Goal: Navigation & Orientation: Find specific page/section

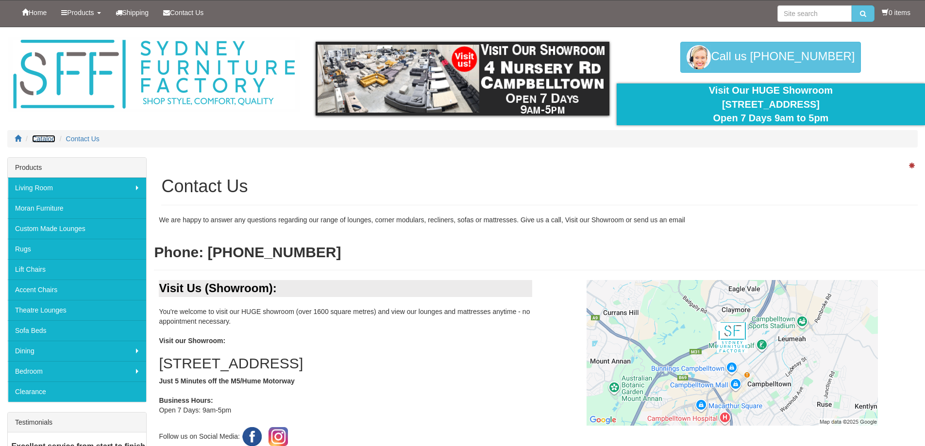
click at [48, 141] on span "Catalog" at bounding box center [43, 139] width 23 height 8
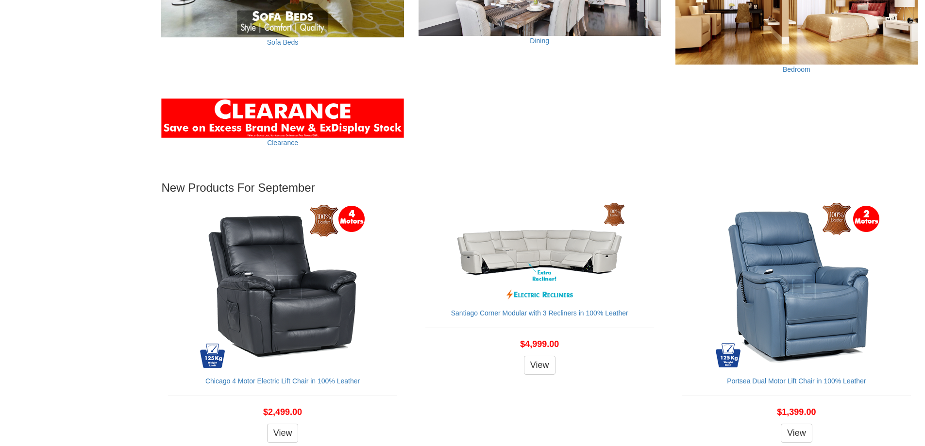
scroll to position [922, 0]
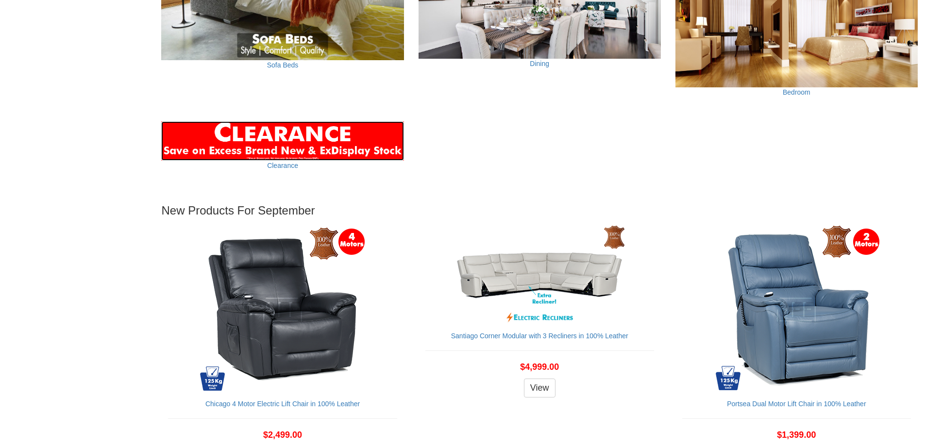
click at [313, 145] on img at bounding box center [282, 140] width 242 height 39
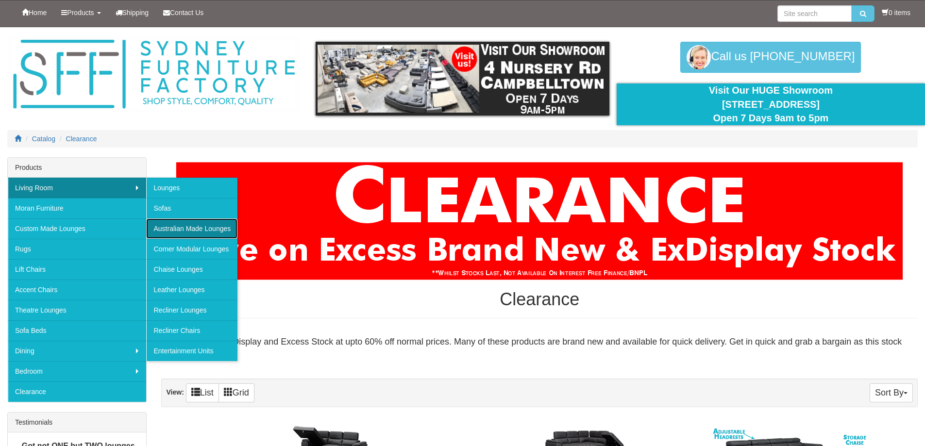
click at [179, 226] on link "Australian Made Lounges" at bounding box center [191, 228] width 91 height 20
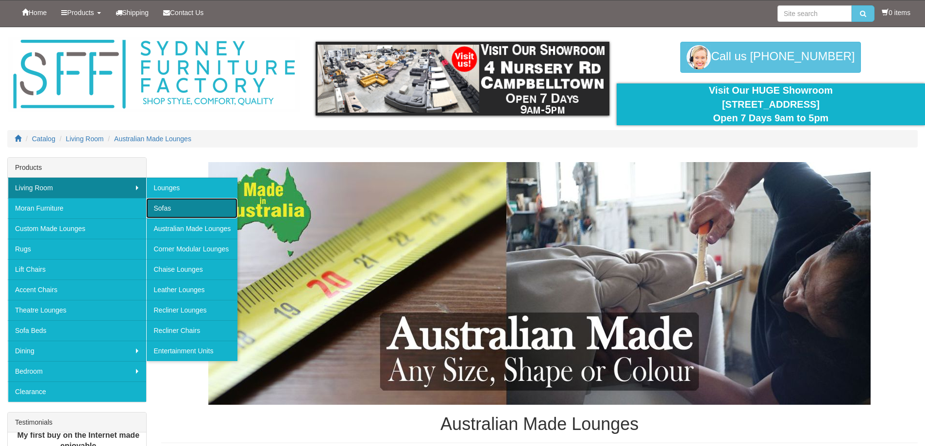
click at [165, 211] on link "Sofas" at bounding box center [191, 208] width 91 height 20
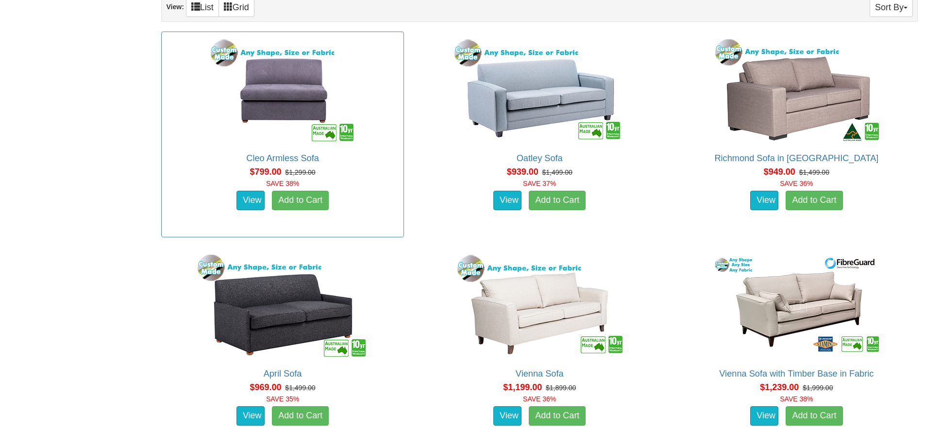
scroll to position [631, 0]
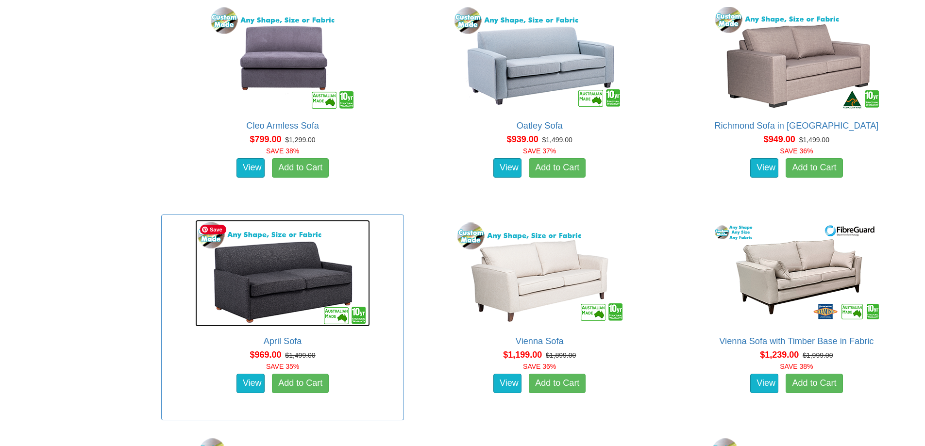
click at [270, 272] on img at bounding box center [282, 273] width 175 height 107
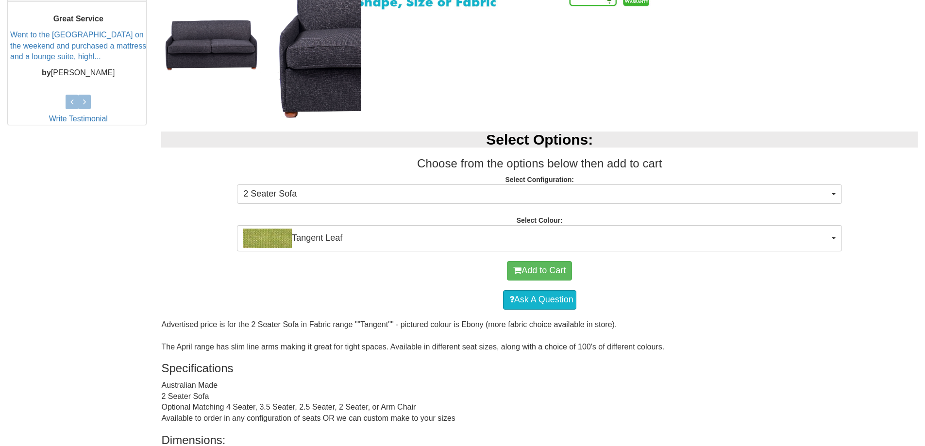
scroll to position [437, 0]
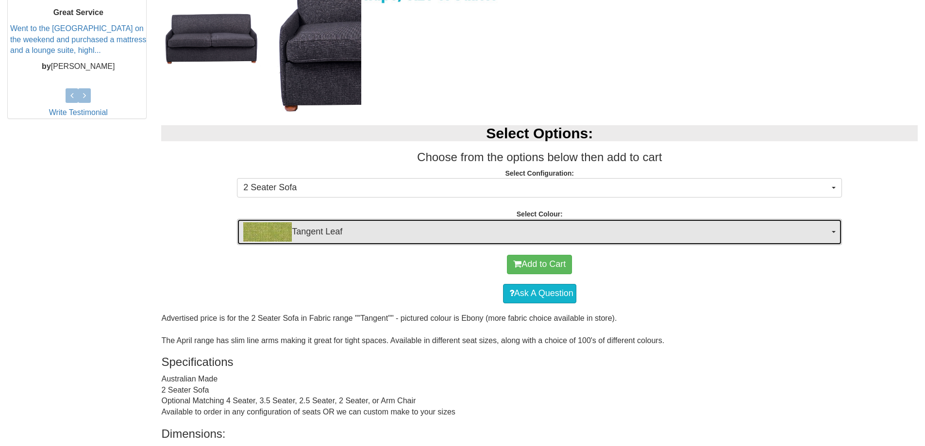
click at [261, 233] on img "button" at bounding box center [267, 231] width 49 height 19
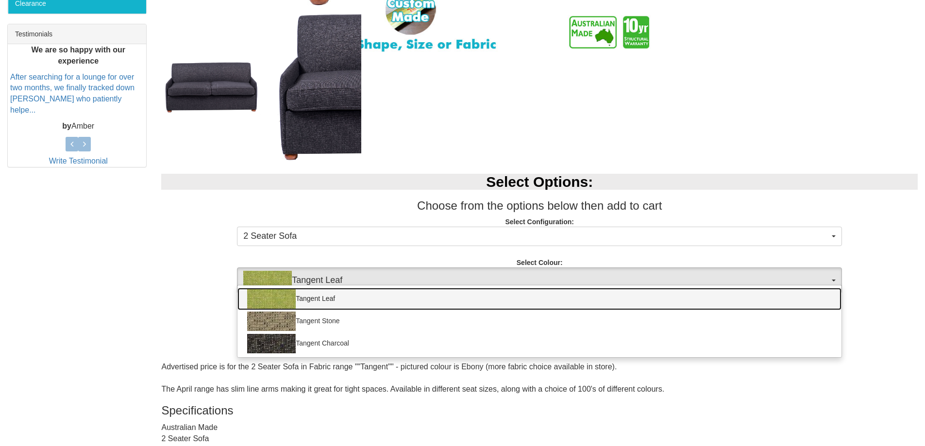
scroll to position [291, 0]
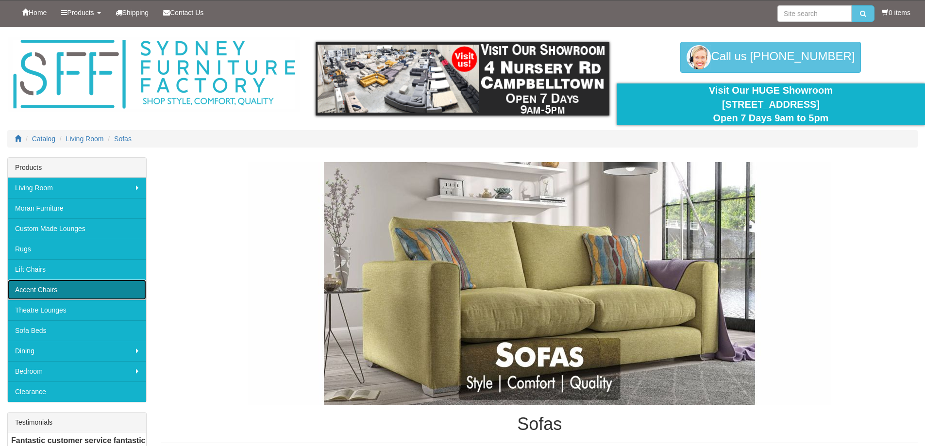
click at [35, 294] on link "Accent Chairs" at bounding box center [77, 290] width 138 height 20
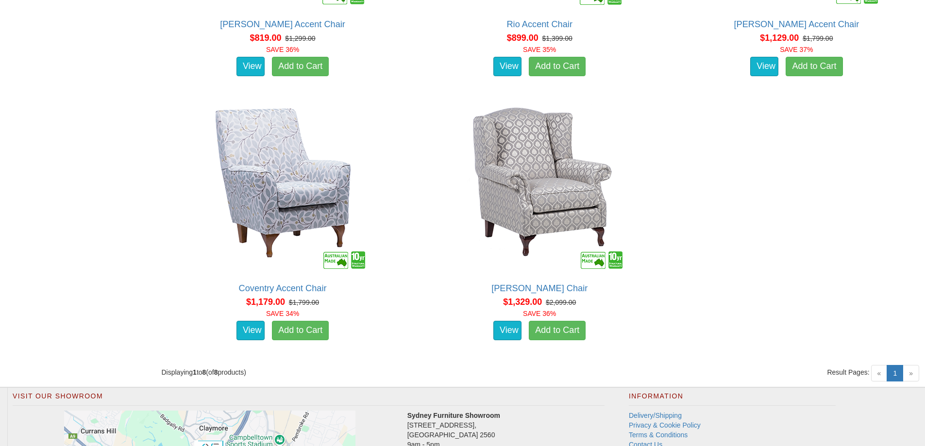
scroll to position [1019, 0]
